Goal: Task Accomplishment & Management: Manage account settings

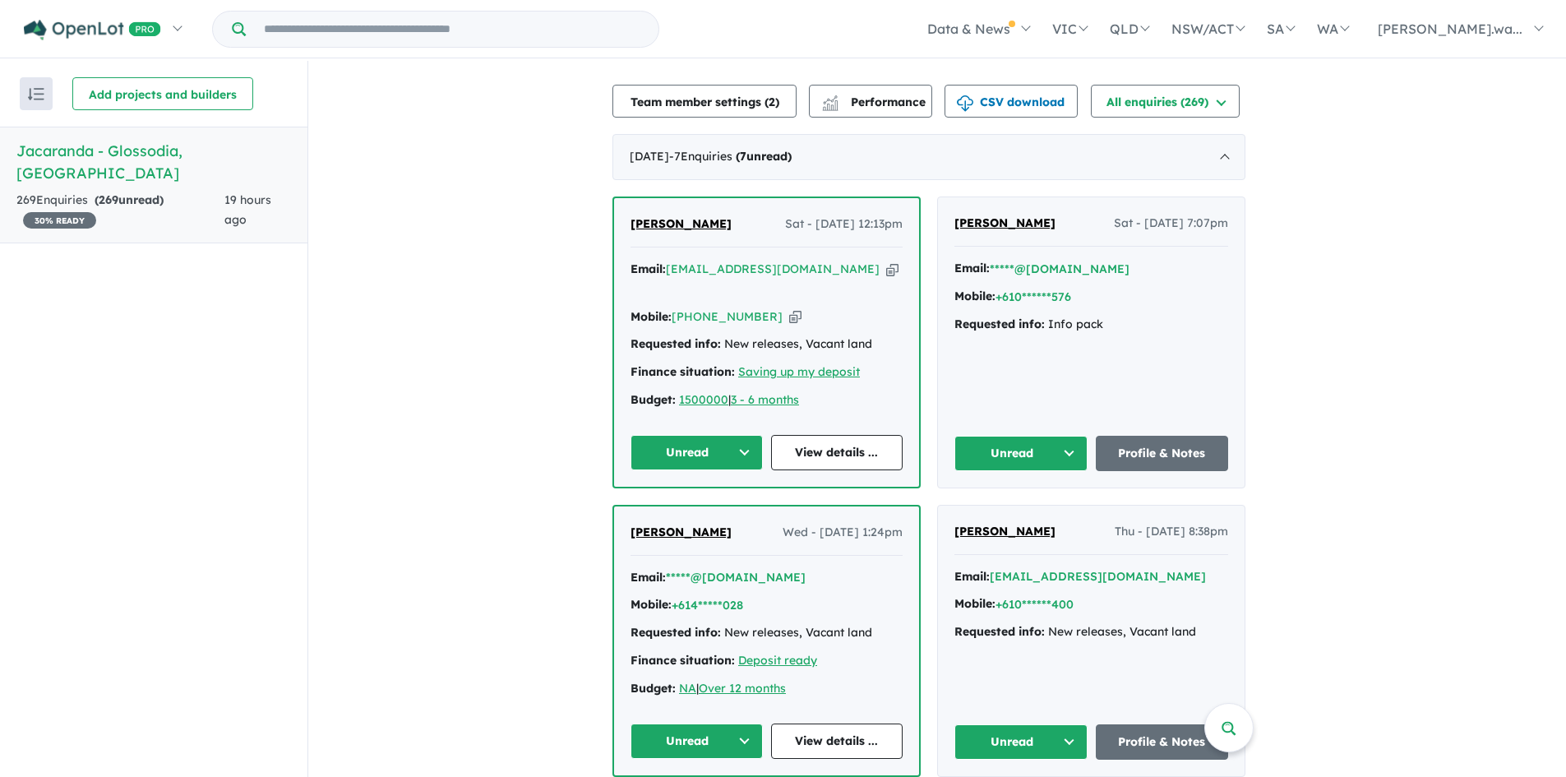
scroll to position [411, 0]
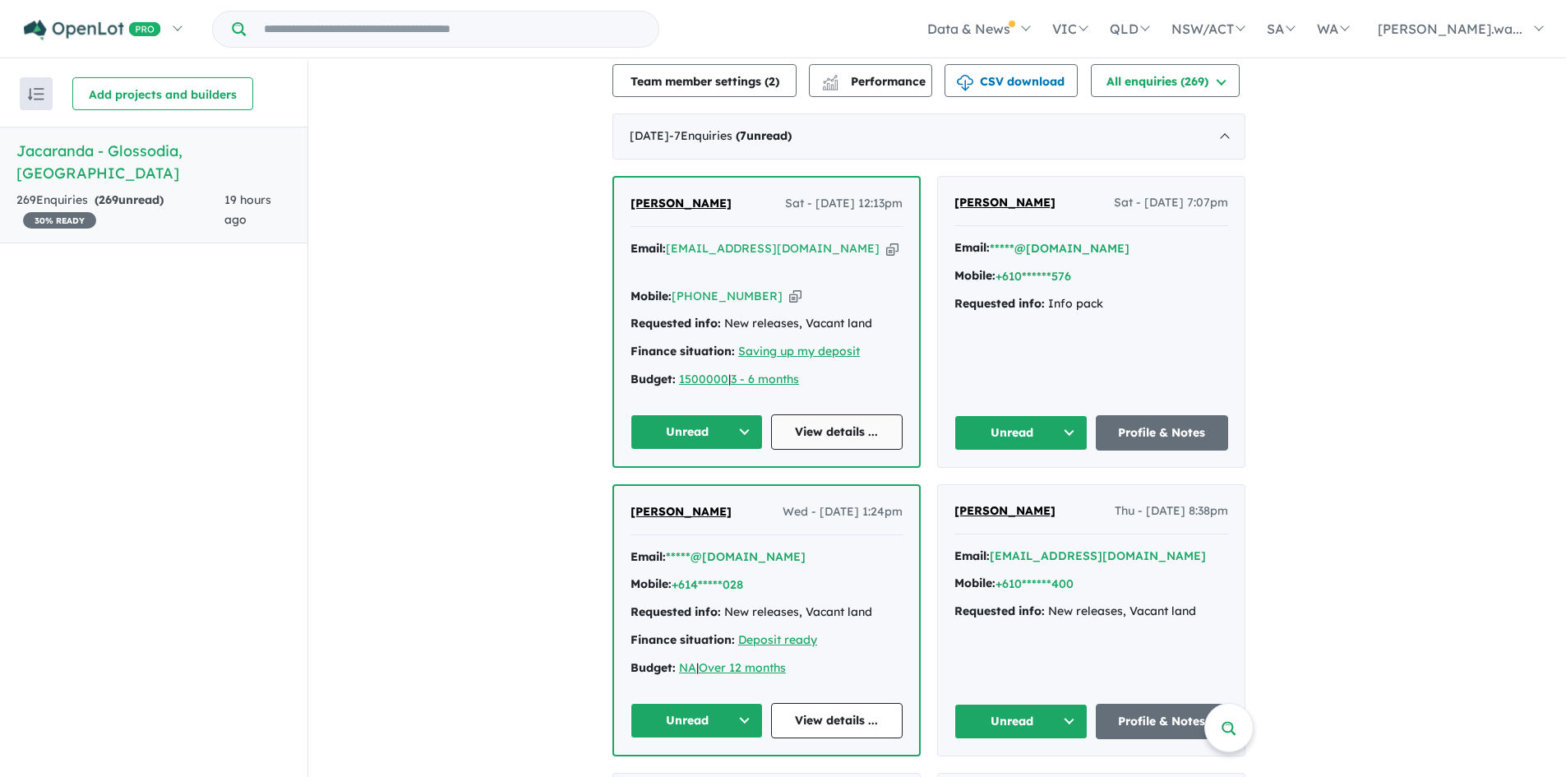
click at [815, 414] on link "View details ..." at bounding box center [837, 431] width 132 height 35
click at [1181, 252] on div "Email: *****@[DOMAIN_NAME]" at bounding box center [1091, 248] width 274 height 20
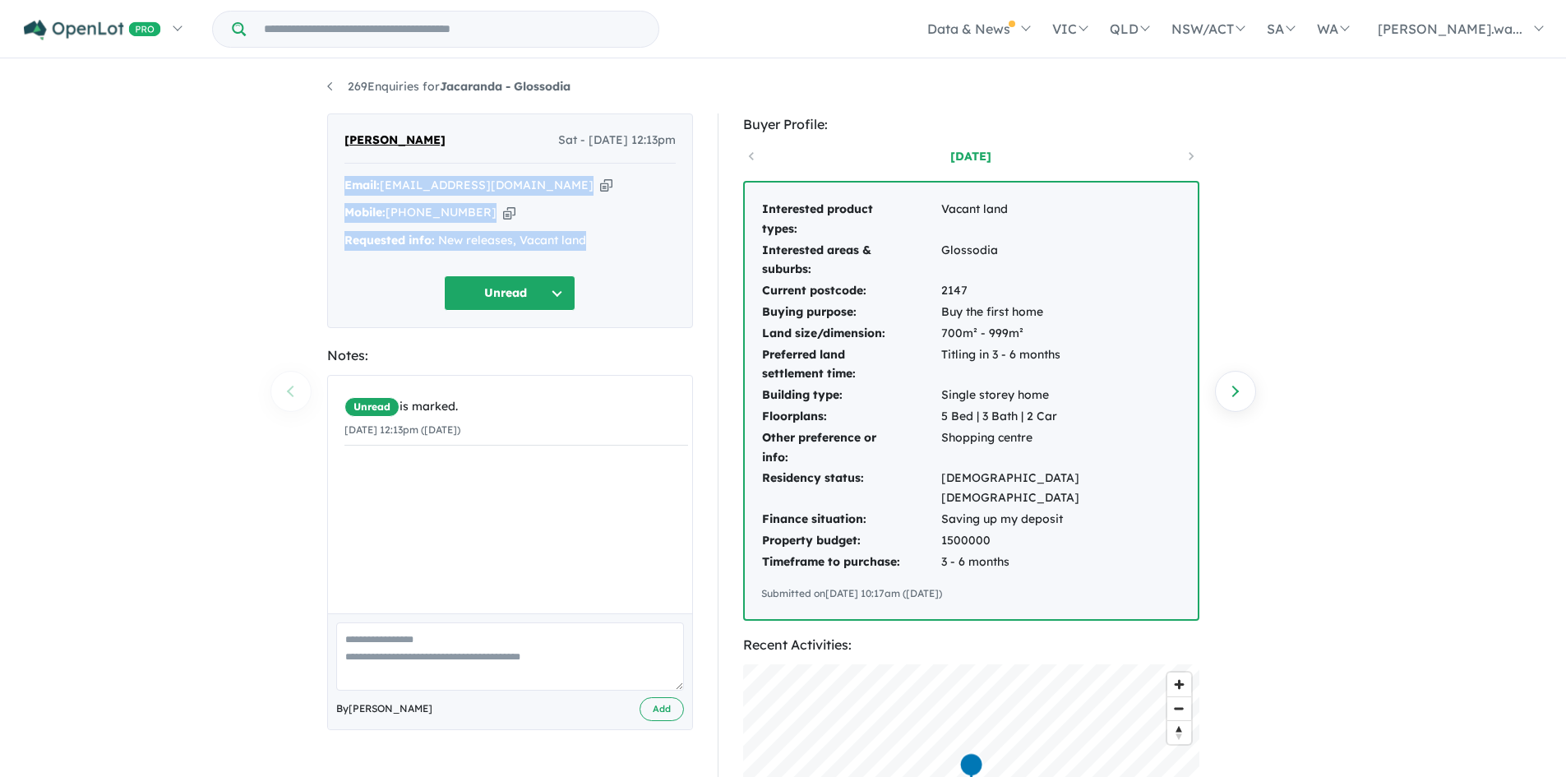
drag, startPoint x: 341, startPoint y: 179, endPoint x: 609, endPoint y: 242, distance: 275.1
click at [609, 242] on div "[PERSON_NAME] Sat - [DATE] 12:13pm Email: [EMAIL_ADDRESS][DOMAIN_NAME] Copied! …" at bounding box center [510, 220] width 366 height 215
copy div "Email: [EMAIL_ADDRESS][DOMAIN_NAME] Copied! Mobile: [PHONE_NUMBER] Copied! Requ…"
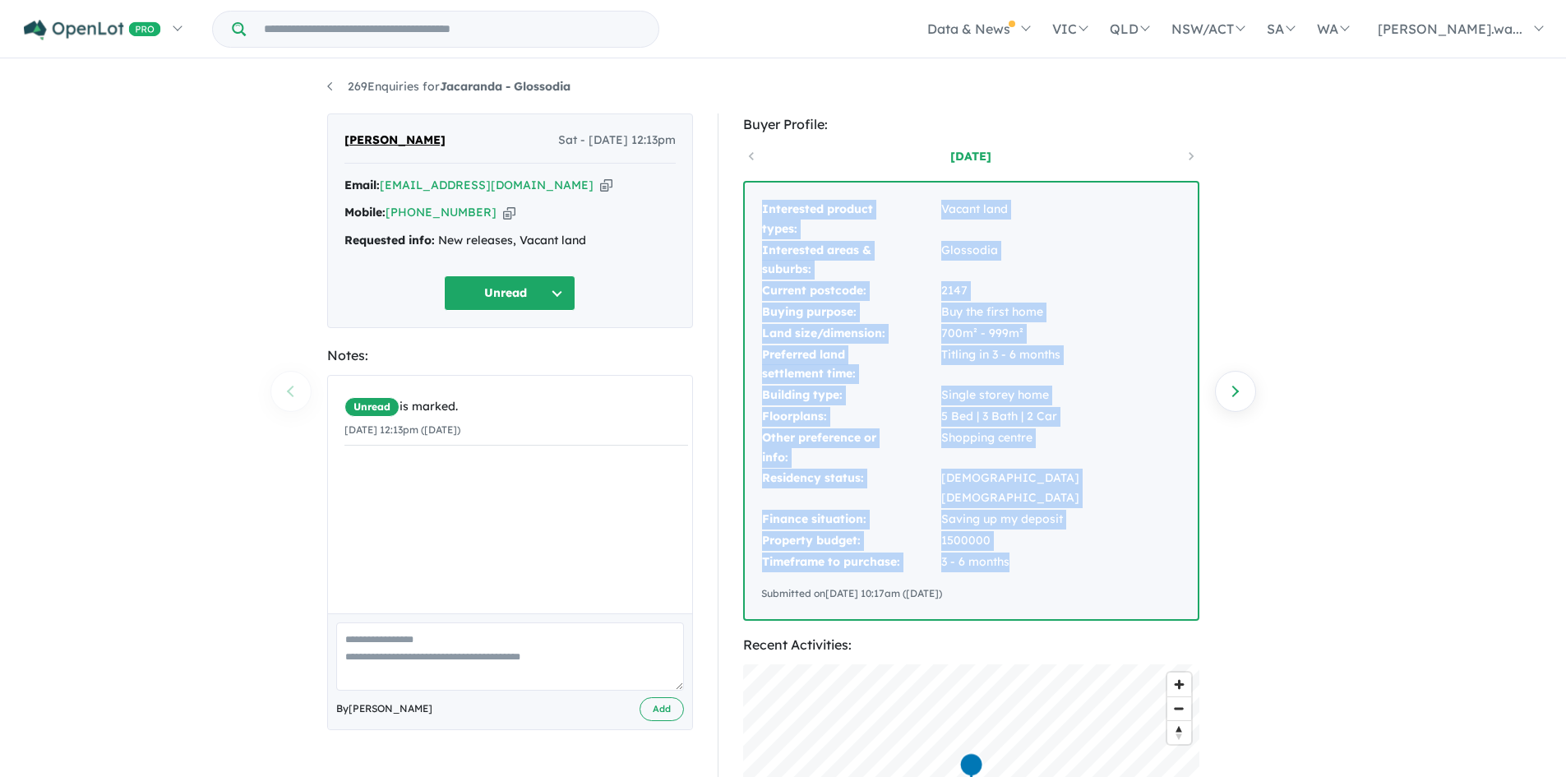
drag, startPoint x: 759, startPoint y: 210, endPoint x: 1095, endPoint y: 542, distance: 472.0
click at [1095, 542] on div "Interested product types: Vacant land Interested areas & suburbs: Glossodia Cur…" at bounding box center [971, 400] width 453 height 436
copy tbody "Interested product types: Vacant land Interested areas & suburbs: Glossodia Cur…"
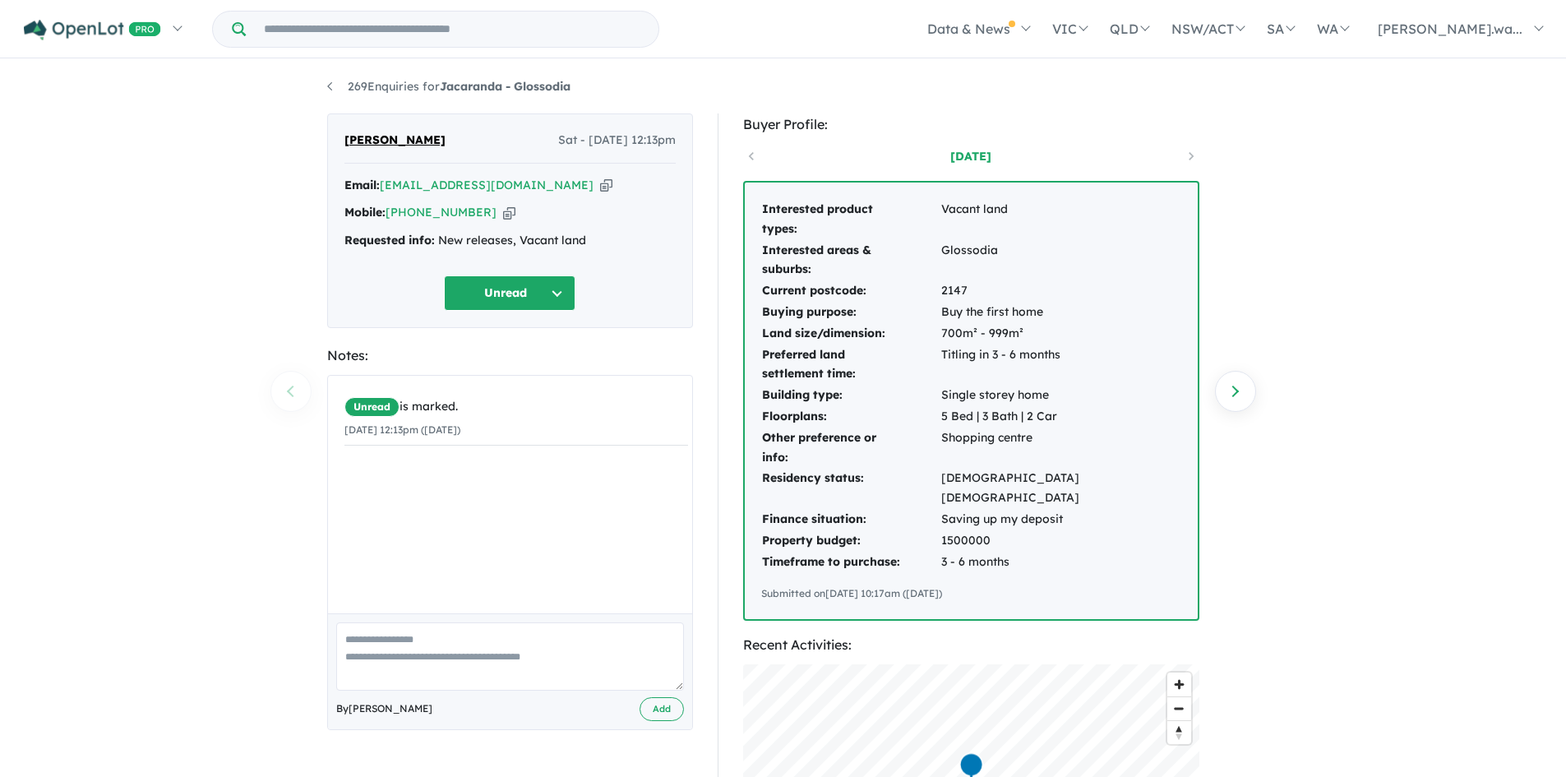
click at [128, 187] on div "269 Enquiries for Jacaranda - Glossodia Previous enquiry Next enquiry [PERSON_N…" at bounding box center [783, 420] width 1566 height 718
click at [333, 88] on link "269 Enquiries for Jacaranda - Glossodia" at bounding box center [448, 86] width 243 height 15
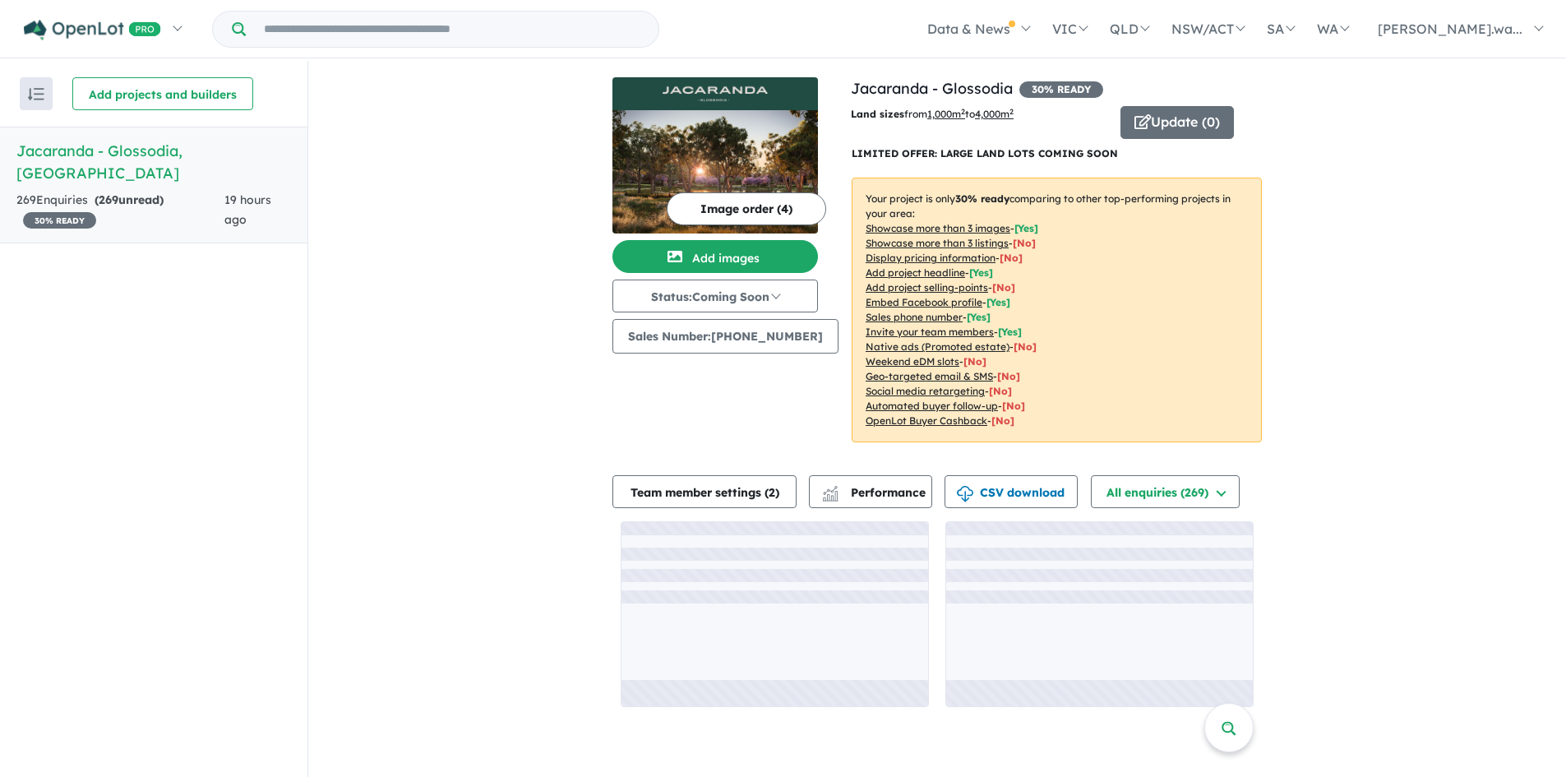
click at [1389, 405] on div "View all projects in your account Jacaranda - Glossodia 30 % READY Land sizes f…" at bounding box center [937, 392] width 1258 height 662
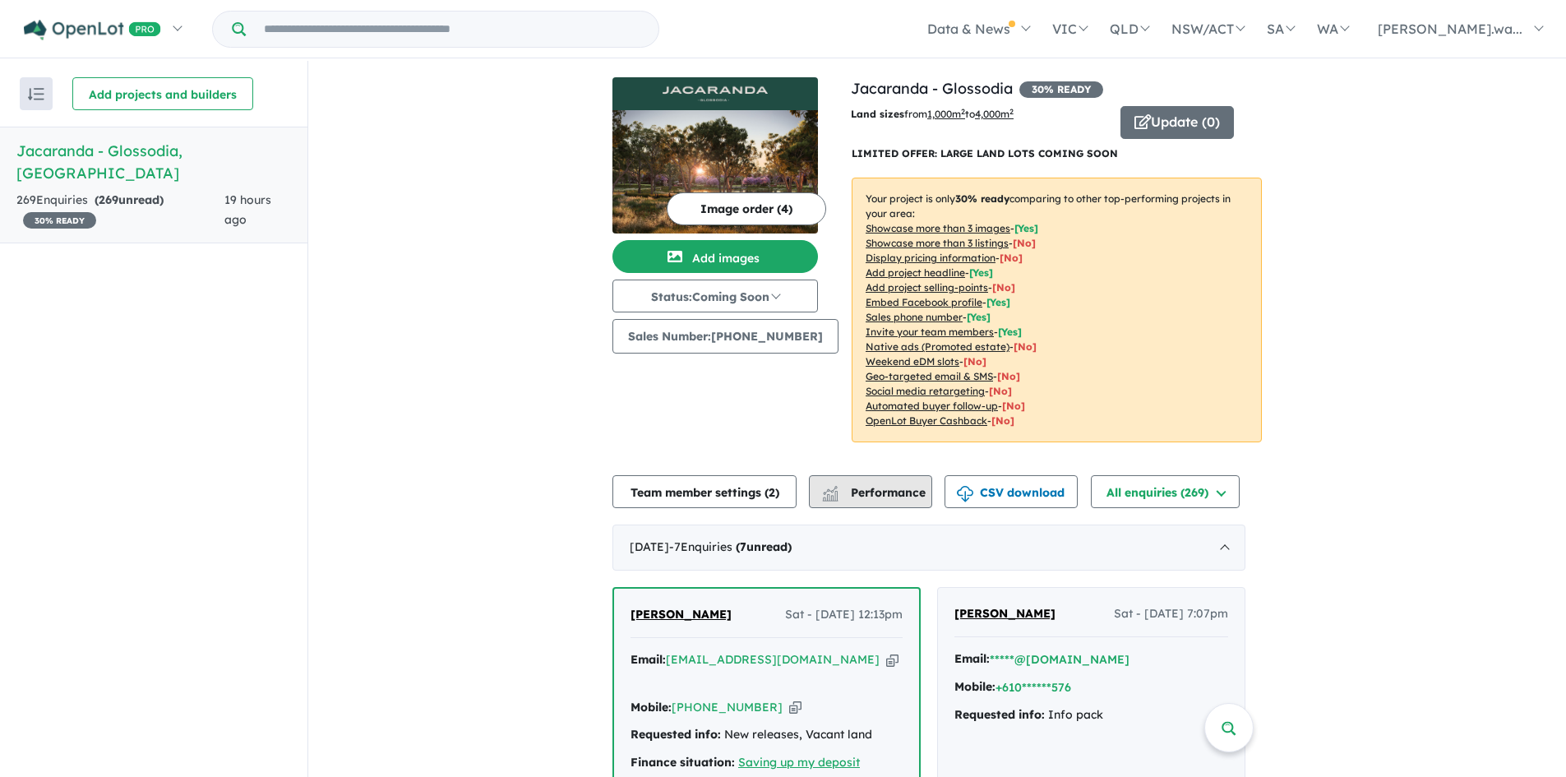
click at [872, 494] on span "Performance" at bounding box center [874, 492] width 101 height 15
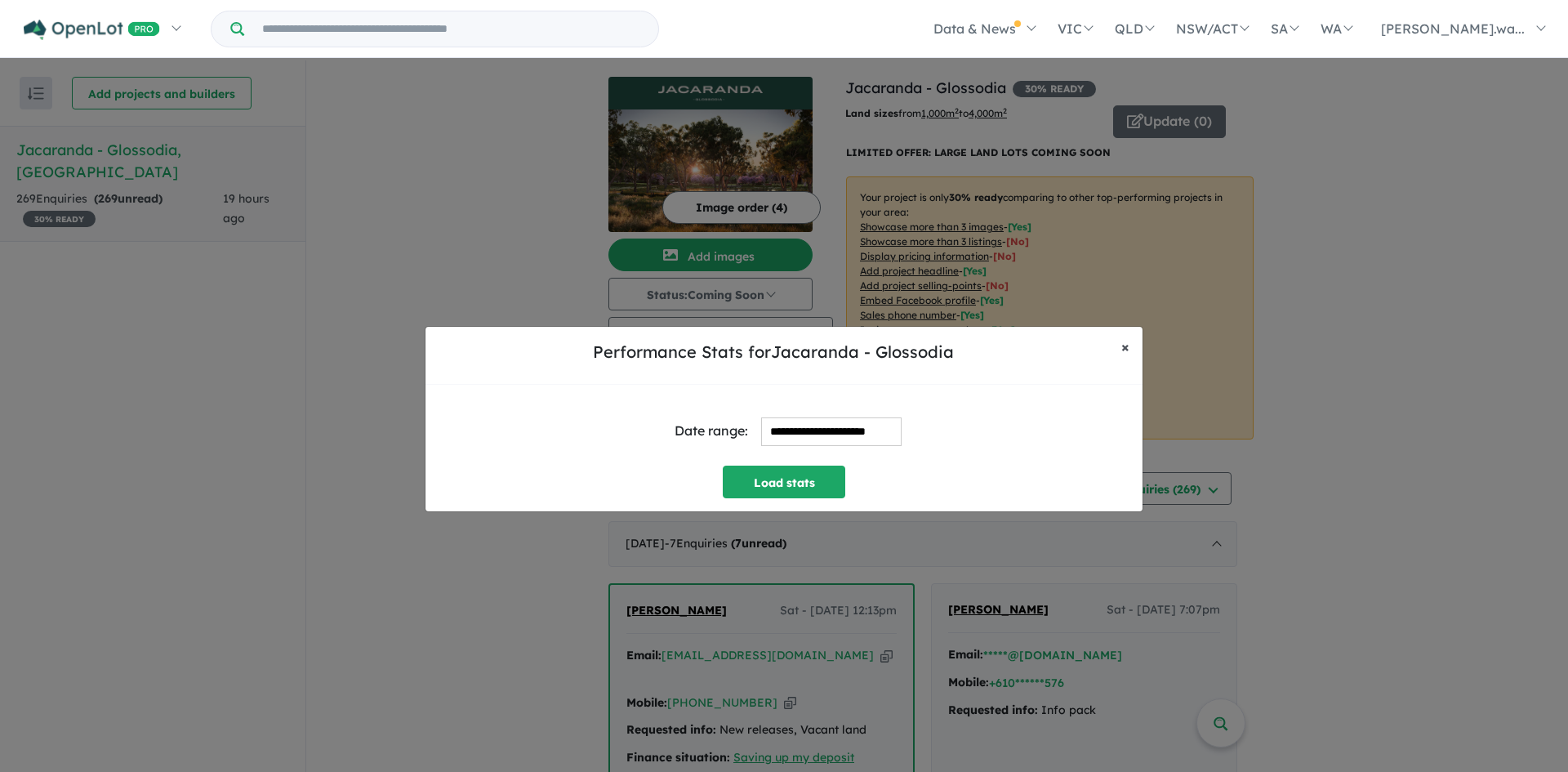
click at [1122, 349] on span "×" at bounding box center [1126, 346] width 8 height 19
